Goal: Task Accomplishment & Management: Use online tool/utility

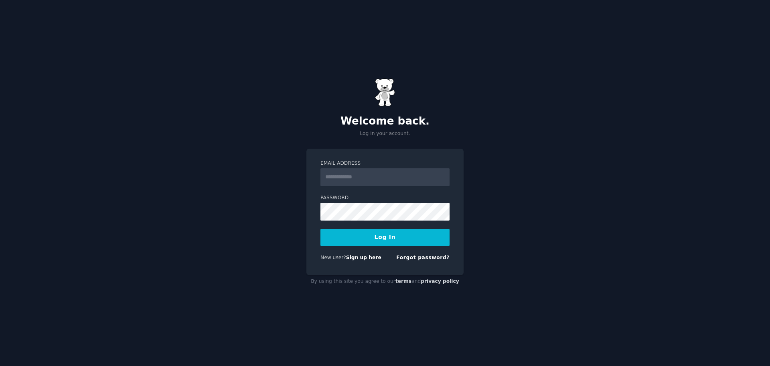
click at [364, 185] on input "Email Address" at bounding box center [385, 177] width 129 height 18
type input "**********"
click at [419, 242] on button "Log In" at bounding box center [385, 237] width 129 height 17
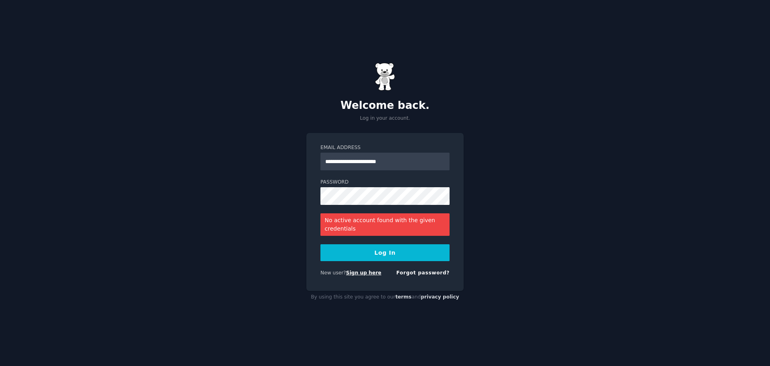
click at [361, 274] on link "Sign up here" at bounding box center [363, 273] width 35 height 6
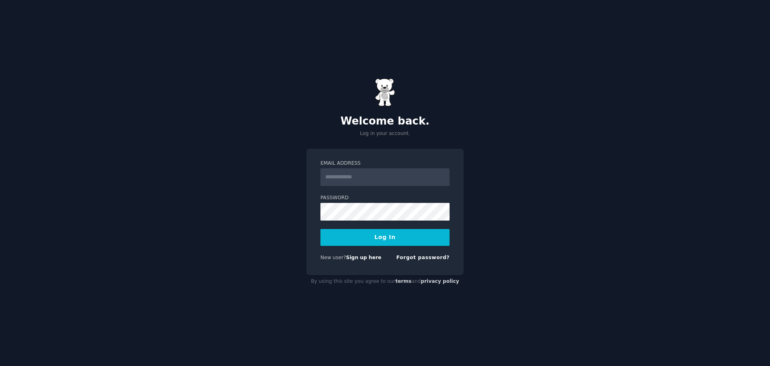
click at [355, 175] on input "Email Address" at bounding box center [385, 177] width 129 height 18
click at [379, 180] on input "Email Address" at bounding box center [385, 177] width 129 height 18
type input "**********"
click at [426, 257] on link "Forgot password?" at bounding box center [422, 257] width 53 height 6
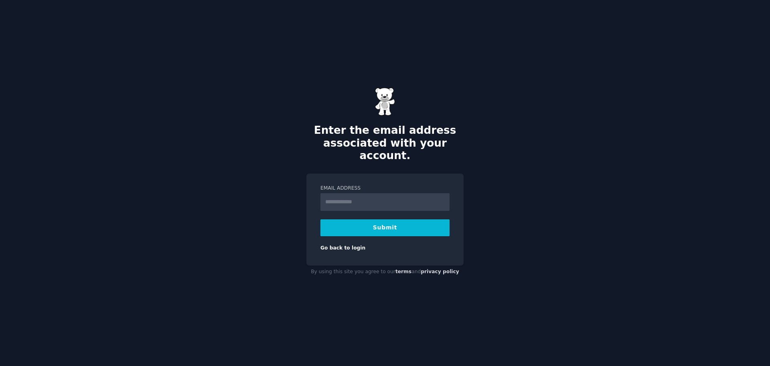
click at [332, 219] on button "Submit" at bounding box center [385, 227] width 129 height 17
click at [371, 200] on input "Email Address" at bounding box center [385, 202] width 129 height 18
type input "**********"
click at [397, 219] on button "Submit" at bounding box center [385, 227] width 129 height 17
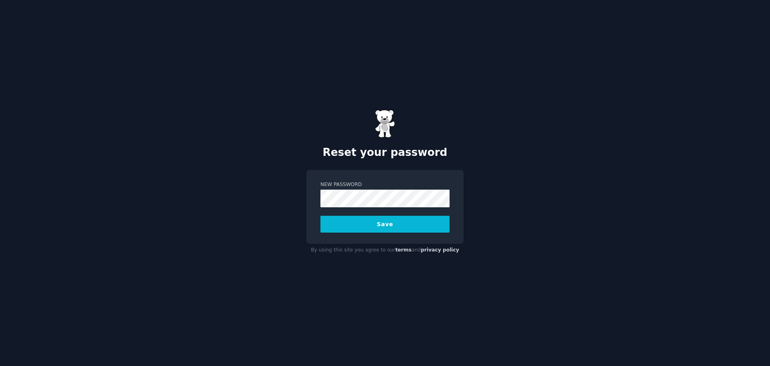
click at [388, 225] on button "Save" at bounding box center [385, 223] width 129 height 17
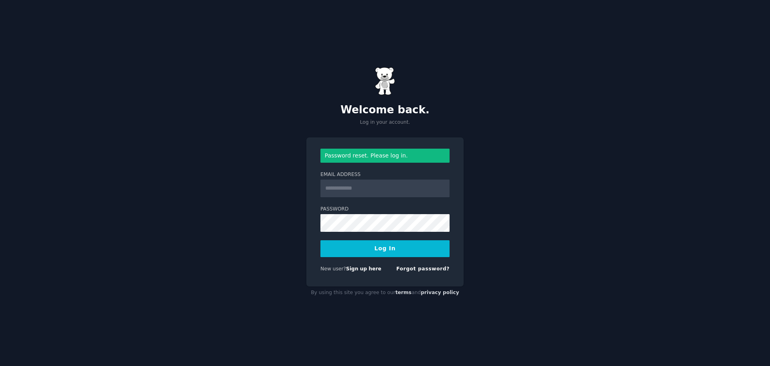
click at [354, 190] on input "Email Address" at bounding box center [385, 188] width 129 height 18
drag, startPoint x: 365, startPoint y: 187, endPoint x: 367, endPoint y: 191, distance: 4.1
click at [365, 187] on input "Email Address" at bounding box center [385, 188] width 129 height 18
type input "**********"
click at [393, 252] on button "Log In" at bounding box center [385, 248] width 129 height 17
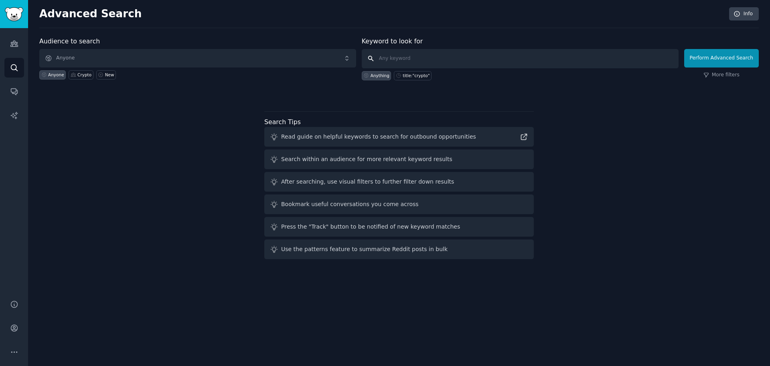
click at [474, 52] on input "text" at bounding box center [520, 58] width 317 height 19
click at [20, 47] on link "Audiences" at bounding box center [14, 44] width 20 height 20
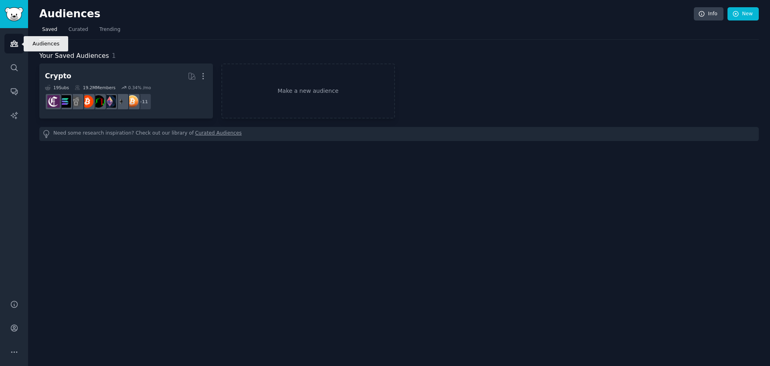
click at [20, 47] on link "Audiences" at bounding box center [14, 44] width 20 height 20
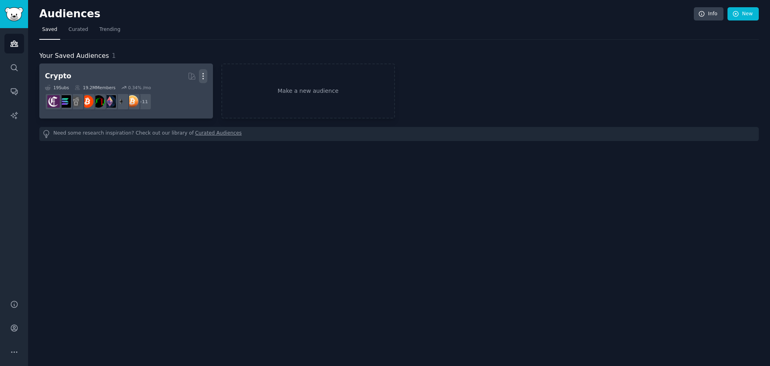
click at [201, 73] on icon "button" at bounding box center [203, 76] width 8 height 8
click at [186, 90] on p "Delete" at bounding box center [181, 93] width 18 height 8
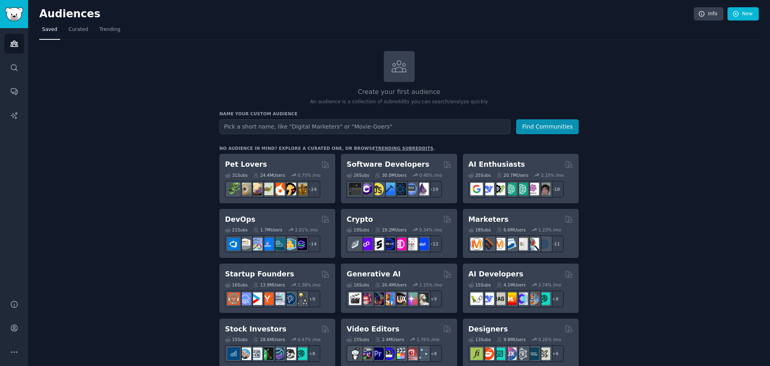
click at [315, 126] on input "text" at bounding box center [364, 126] width 291 height 15
type input "medusa"
click at [516, 119] on button "Find Communities" at bounding box center [547, 126] width 63 height 15
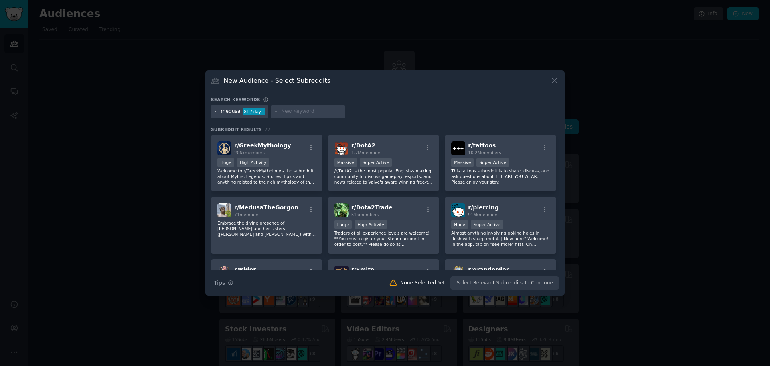
click at [217, 111] on icon at bounding box center [216, 112] width 4 height 4
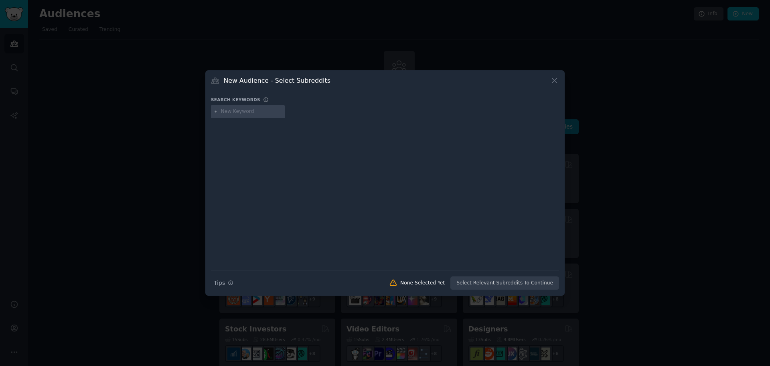
click at [245, 113] on input "text" at bounding box center [251, 111] width 61 height 7
type input "medusa v2"
paste input "medusajs"
type input "medusajs"
